Goal: Task Accomplishment & Management: Manage account settings

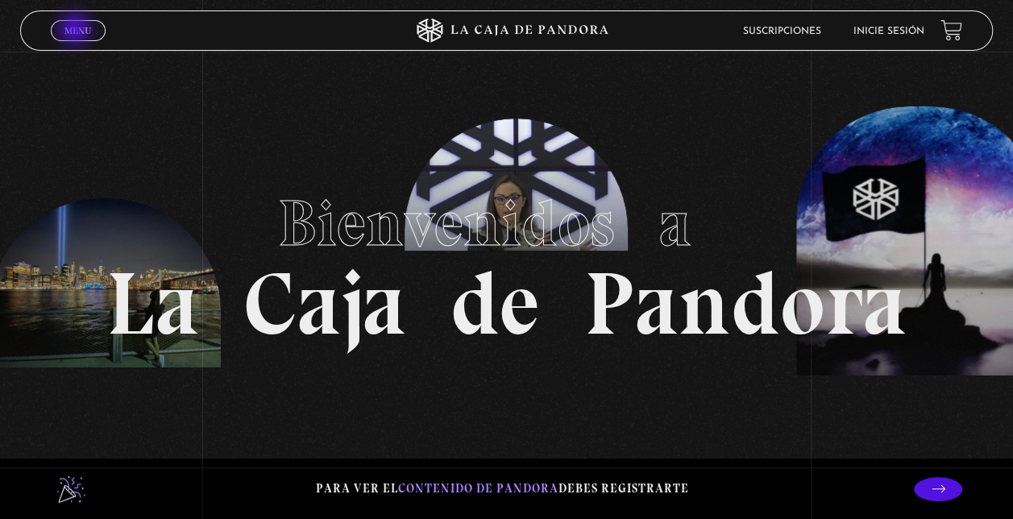
click at [77, 31] on span "Menu" at bounding box center [77, 31] width 27 height 10
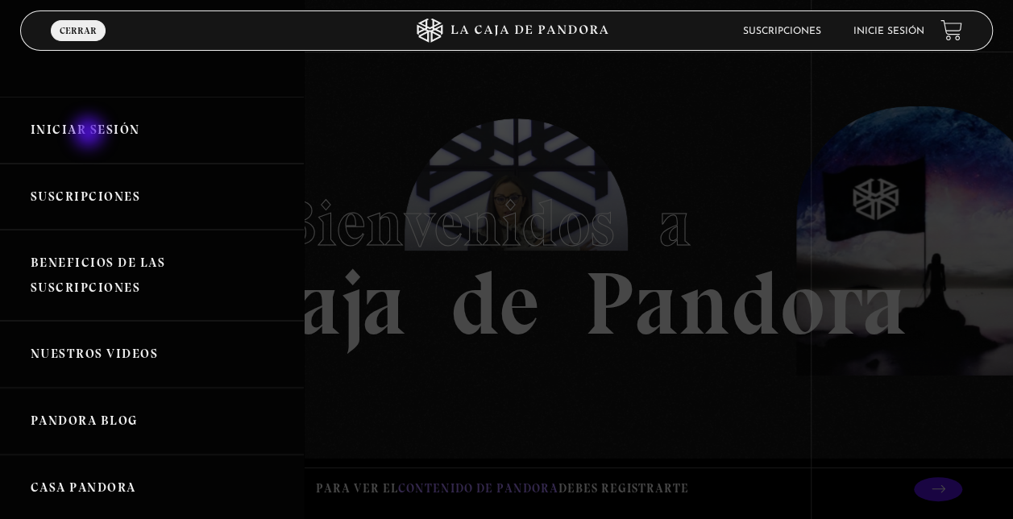
click at [90, 134] on link "Iniciar Sesión" at bounding box center [152, 130] width 304 height 67
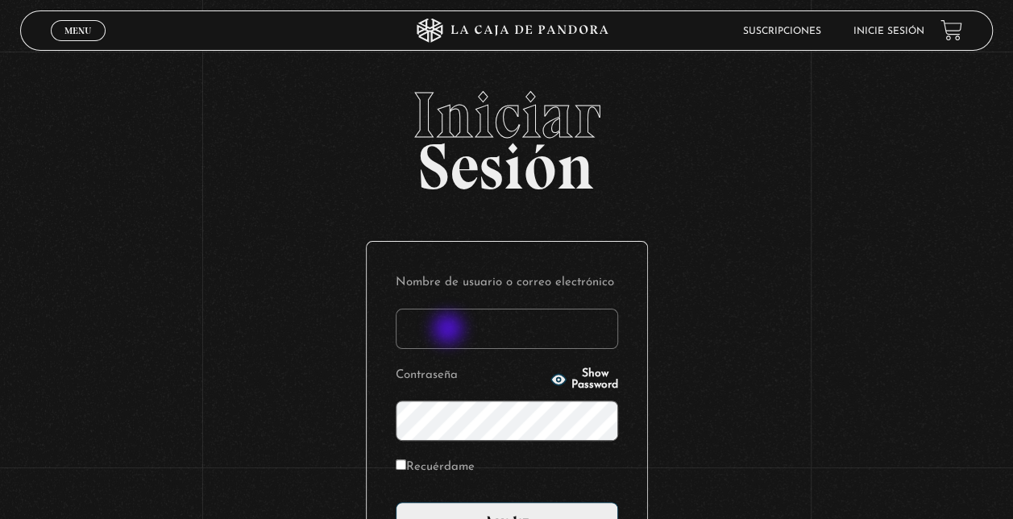
click at [450, 330] on input "Nombre de usuario o correo electrónico" at bounding box center [507, 329] width 222 height 40
type input "[EMAIL_ADDRESS][DOMAIN_NAME]"
